Goal: Information Seeking & Learning: Learn about a topic

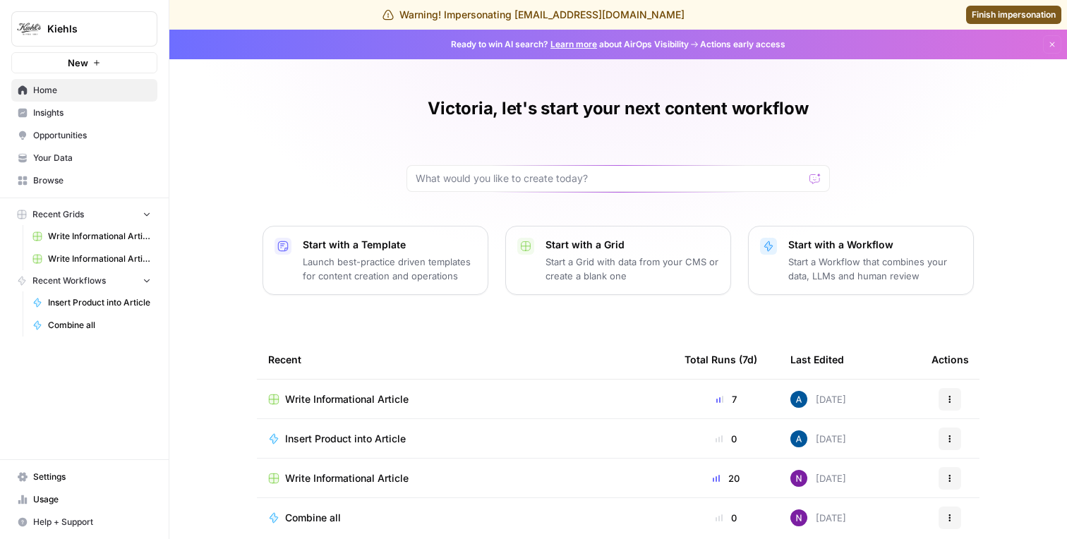
click at [77, 114] on span "Insights" at bounding box center [92, 113] width 118 height 13
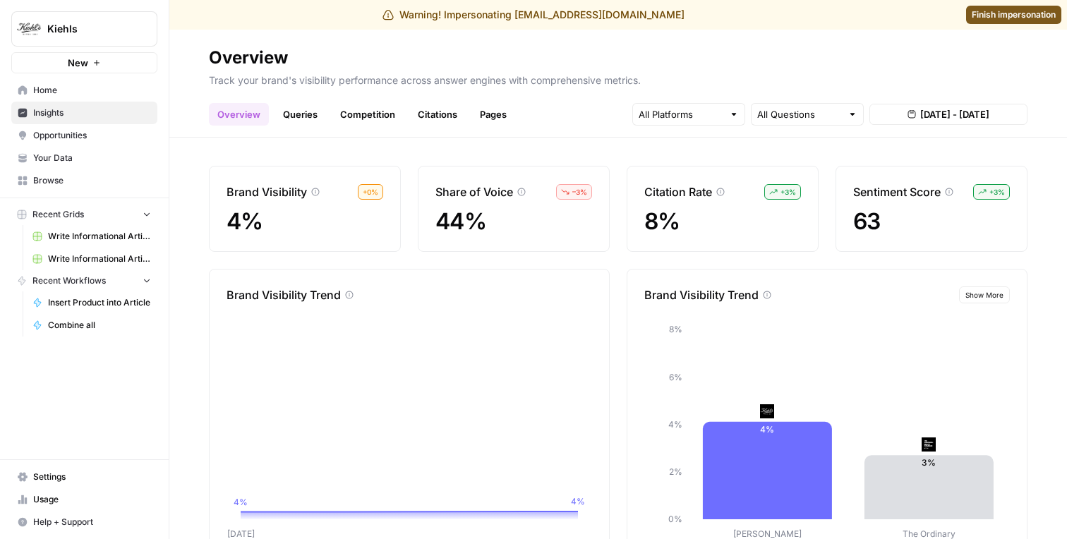
click at [293, 120] on link "Queries" at bounding box center [299, 114] width 51 height 23
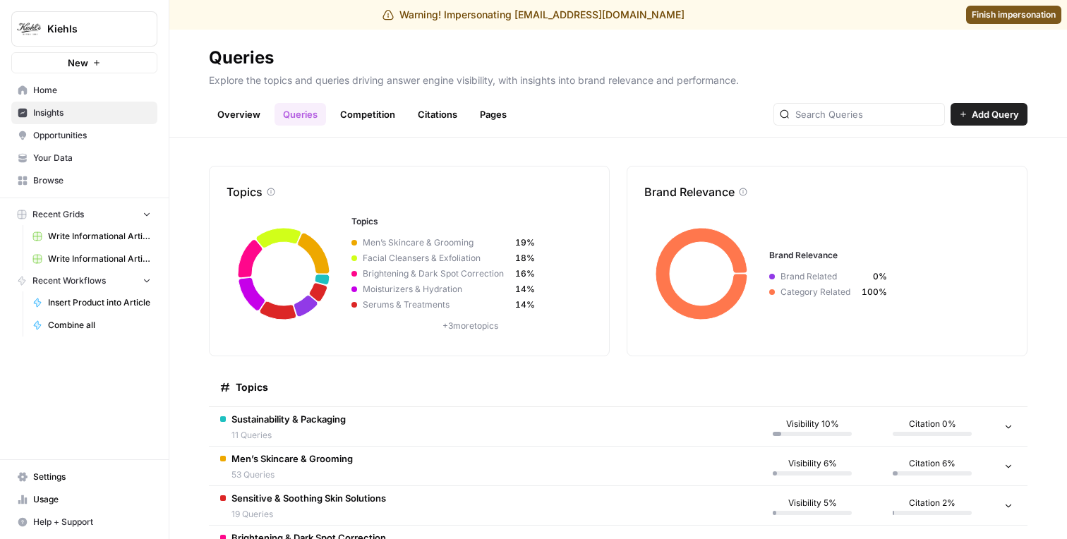
click at [248, 114] on link "Overview" at bounding box center [239, 114] width 60 height 23
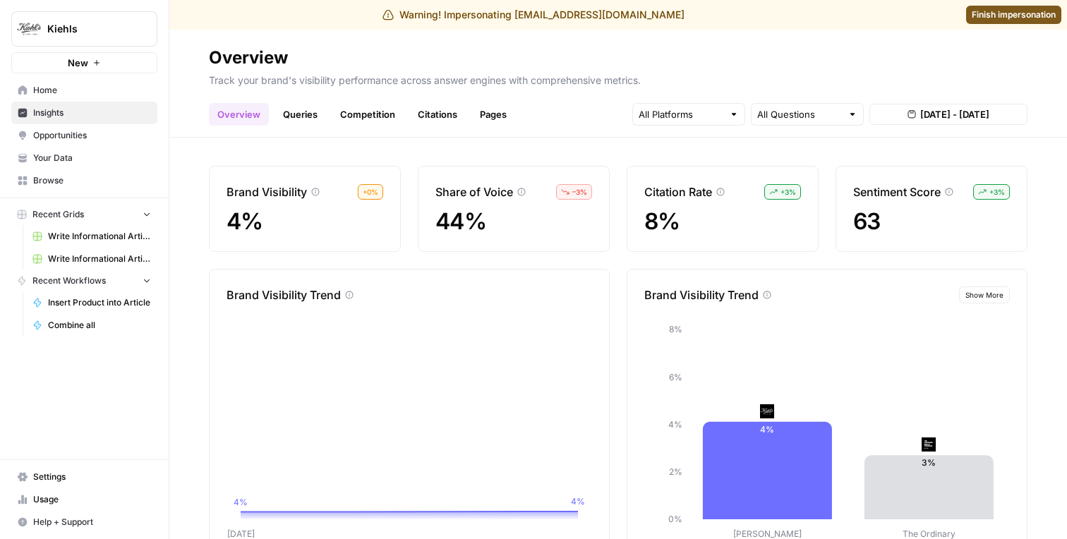
click at [308, 112] on link "Queries" at bounding box center [299, 114] width 51 height 23
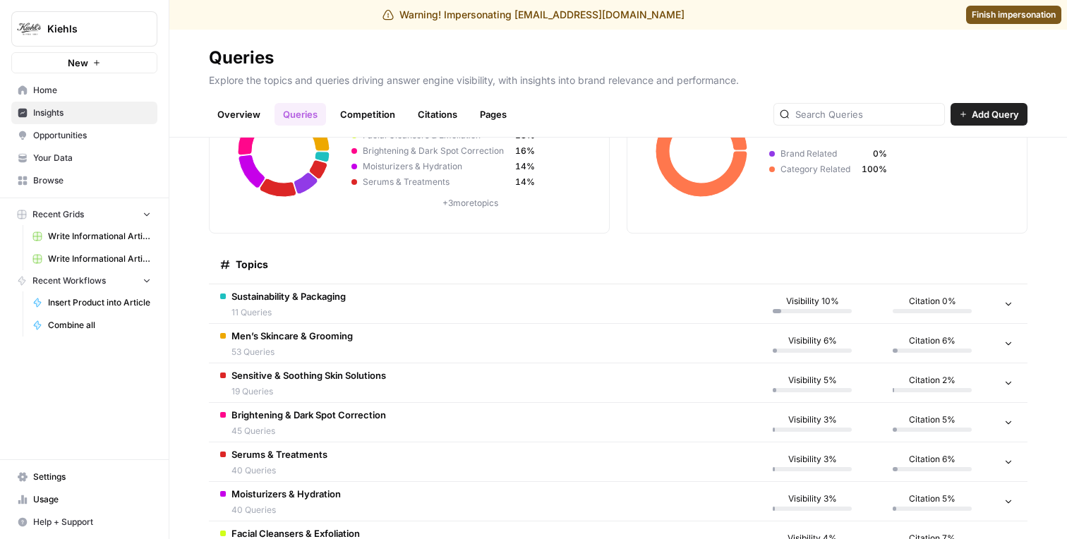
scroll to position [158, 0]
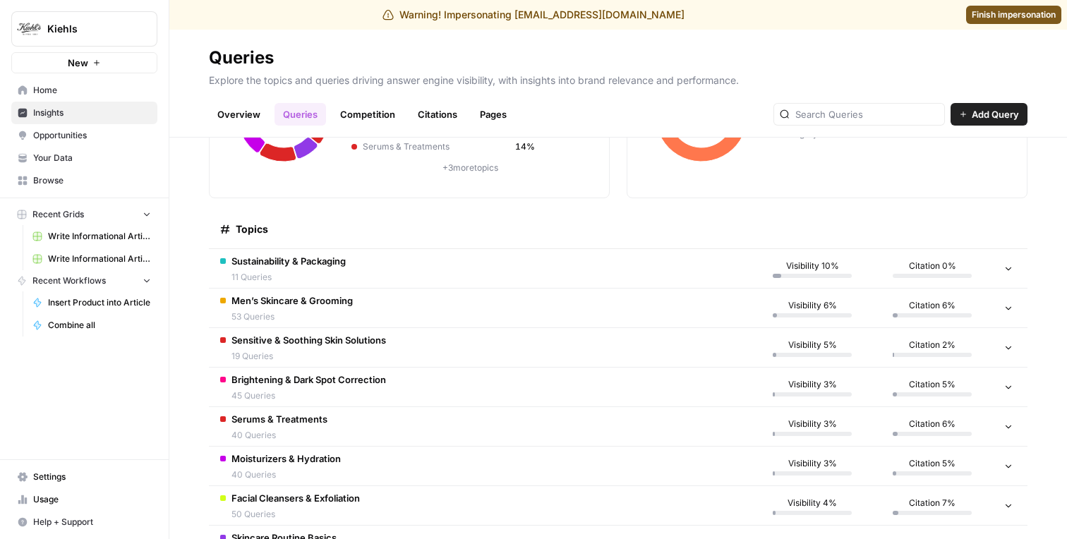
click at [384, 279] on td "Sustainability & Packaging 11 Queries" at bounding box center [480, 268] width 543 height 39
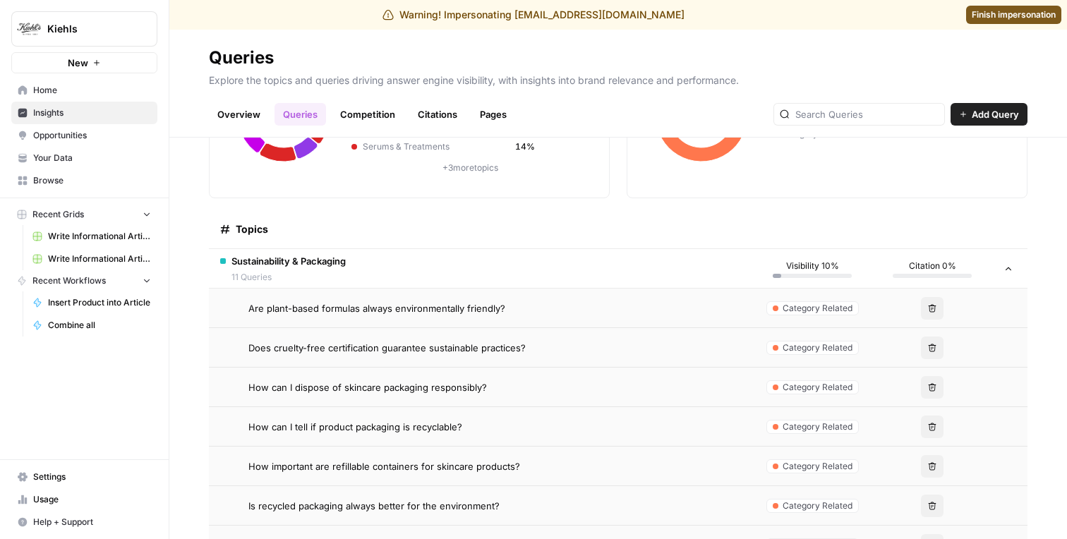
click at [366, 316] on td "Are plant-based formulas always environmentally friendly?" at bounding box center [480, 308] width 543 height 39
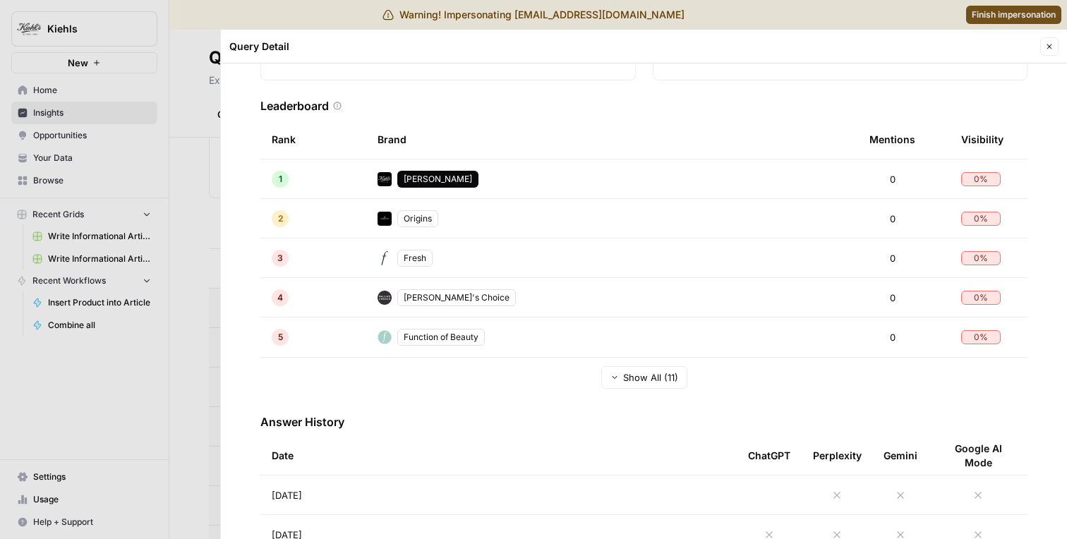
scroll to position [282, 0]
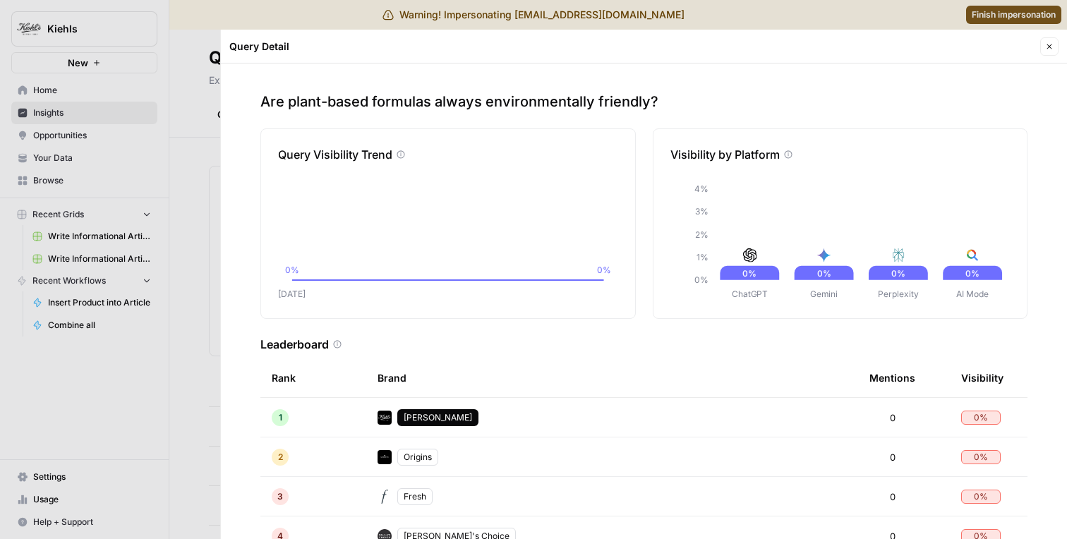
click at [223, 265] on div "Are plant-based formulas always environmentally friendly? Query Visibility Tren…" at bounding box center [644, 300] width 846 height 475
click at [191, 290] on div at bounding box center [533, 269] width 1067 height 539
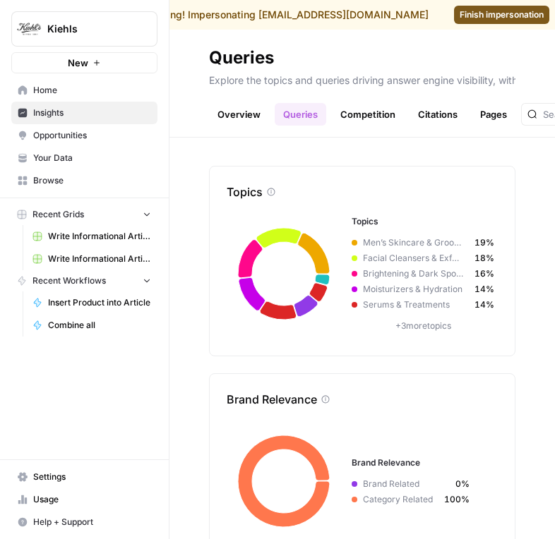
scroll to position [273, 0]
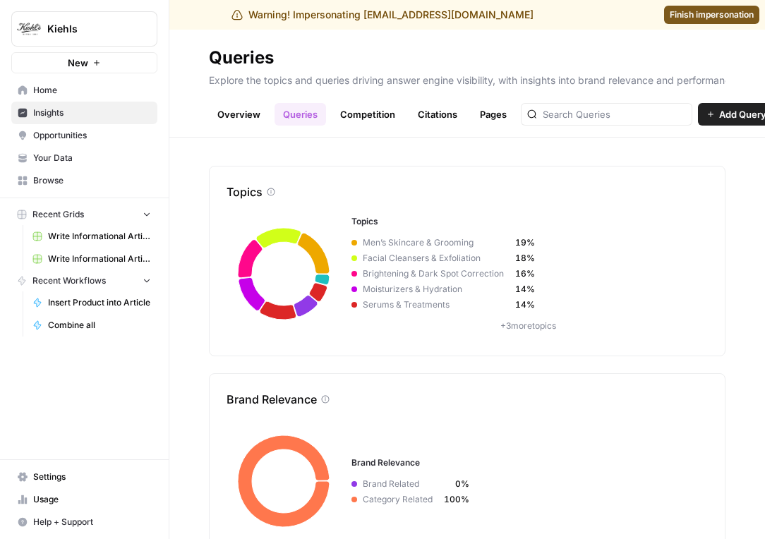
click at [258, 114] on link "Overview" at bounding box center [239, 114] width 60 height 23
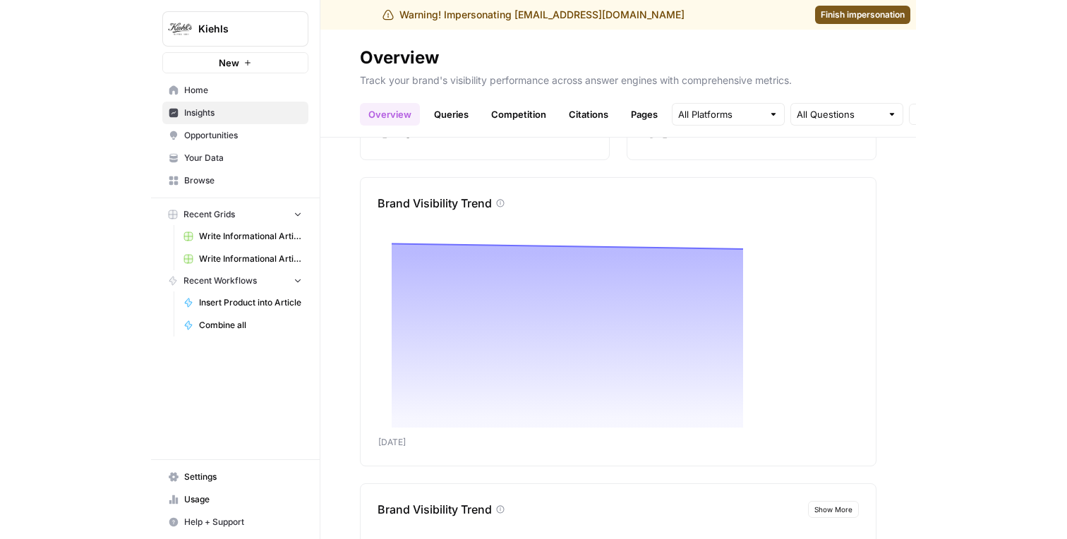
scroll to position [47, 0]
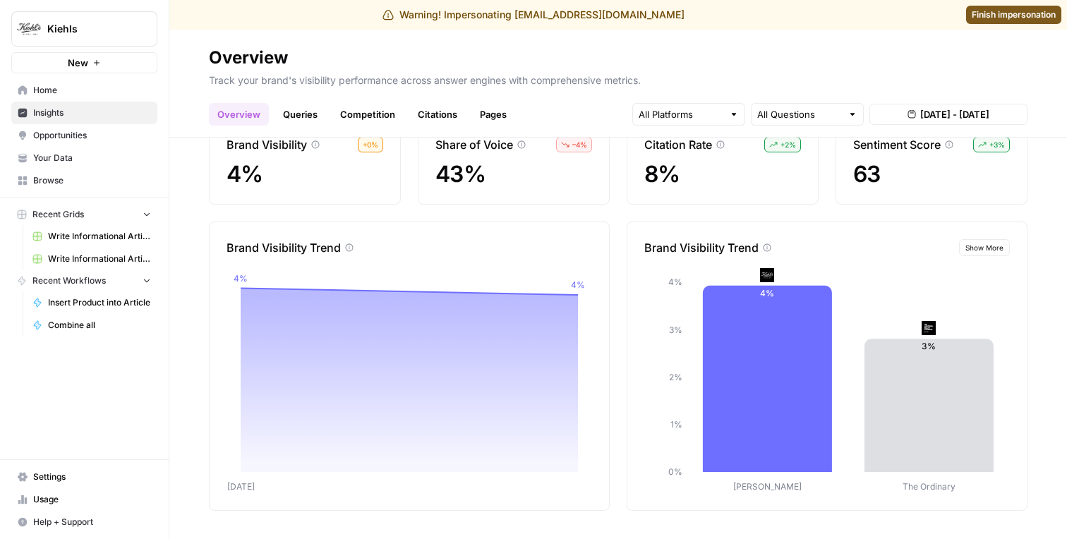
click at [300, 111] on link "Queries" at bounding box center [299, 114] width 51 height 23
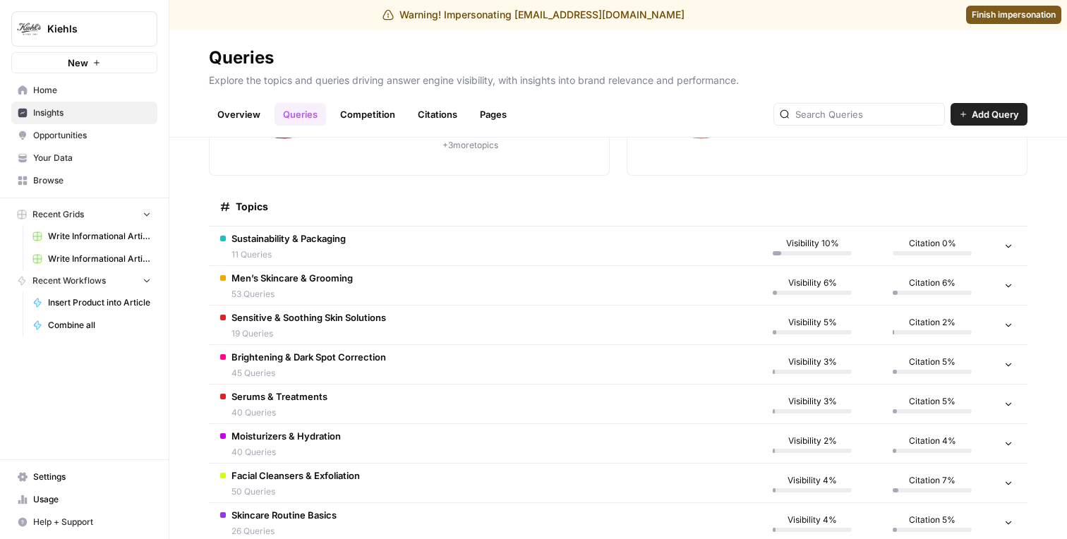
scroll to position [212, 0]
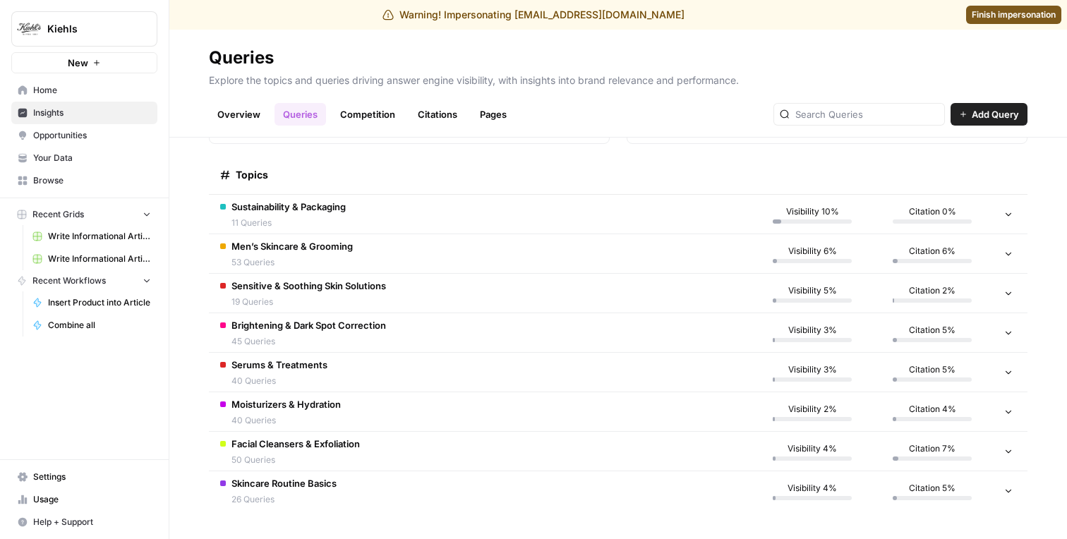
click at [245, 102] on div "Overview Queries Competition Citations Pages Add Query" at bounding box center [618, 109] width 818 height 34
